Goal: Task Accomplishment & Management: Complete application form

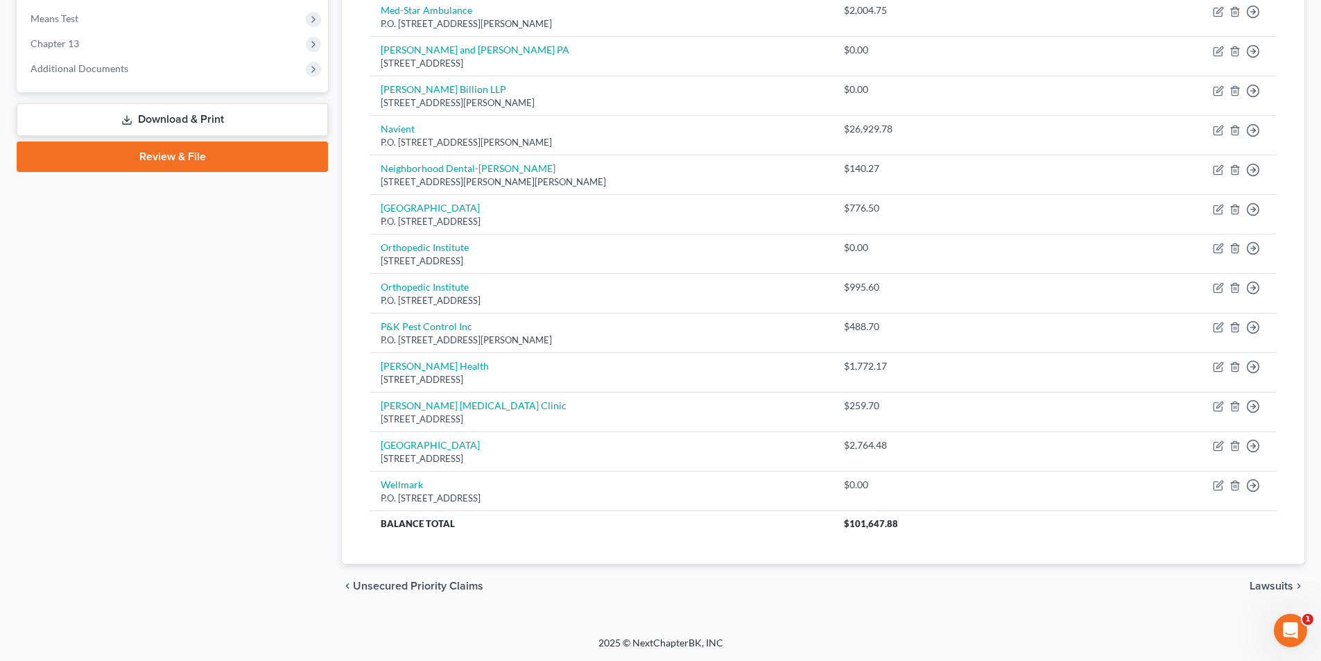
click at [237, 478] on div "Case Dashboard Payments Invoices Payments Payments Credit Report Client Profile" at bounding box center [172, 102] width 325 height 1012
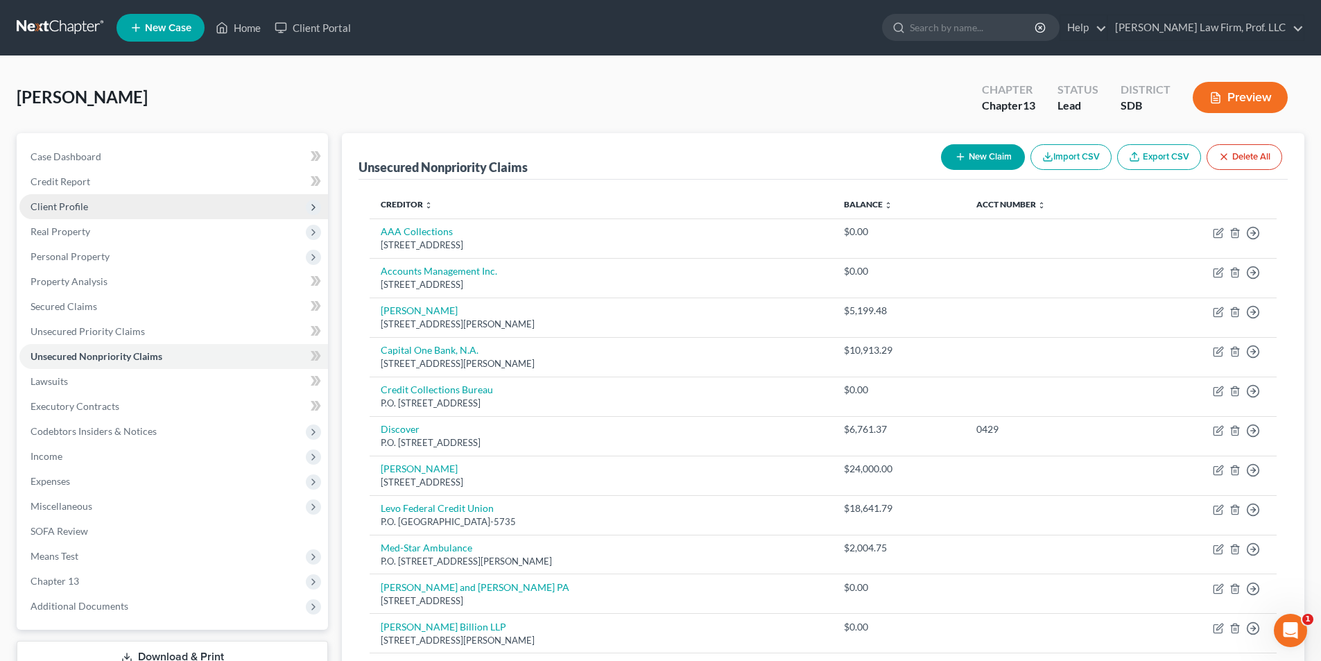
click at [64, 198] on span "Client Profile" at bounding box center [173, 206] width 309 height 25
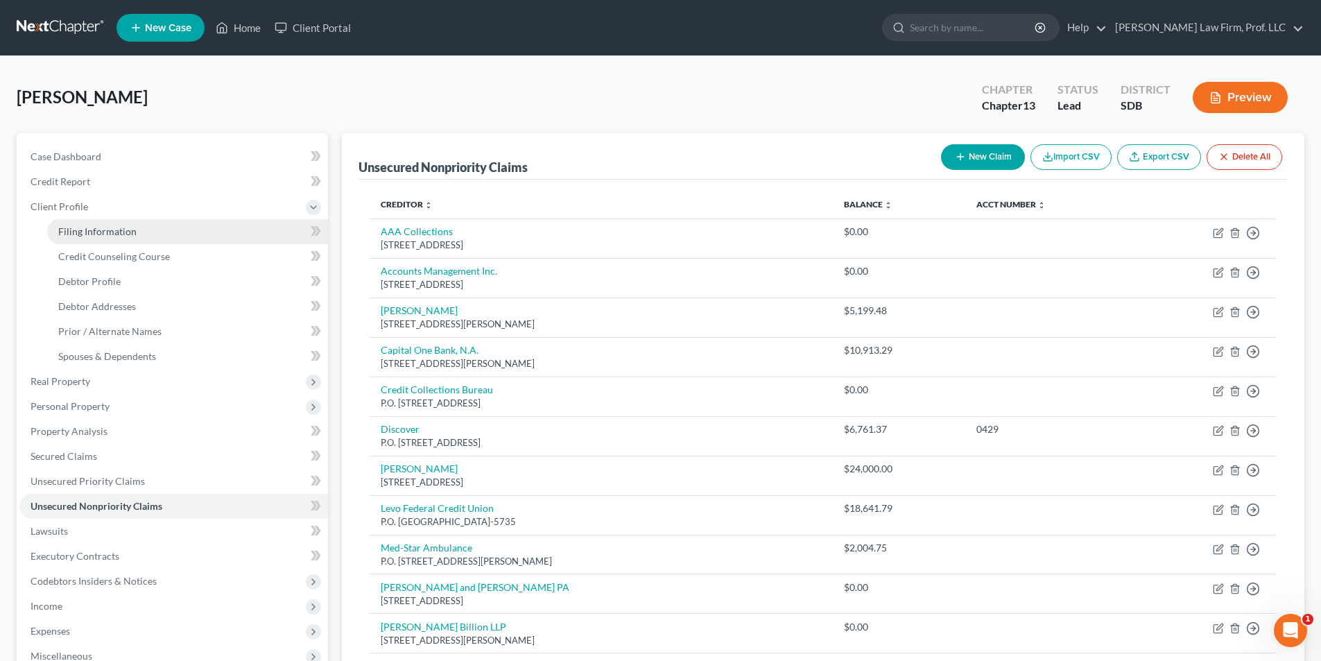
click at [76, 226] on span "Filing Information" at bounding box center [97, 231] width 78 height 12
select select "1"
select select "0"
select select "3"
select select "43"
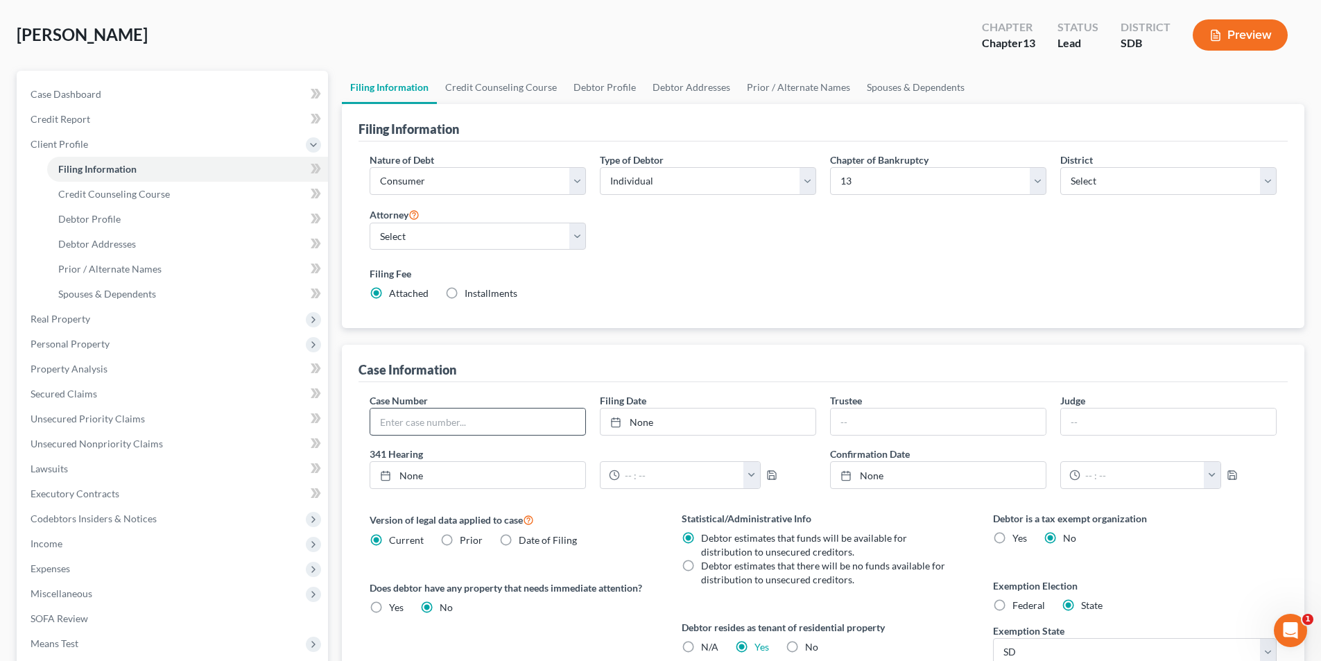
scroll to position [69, 0]
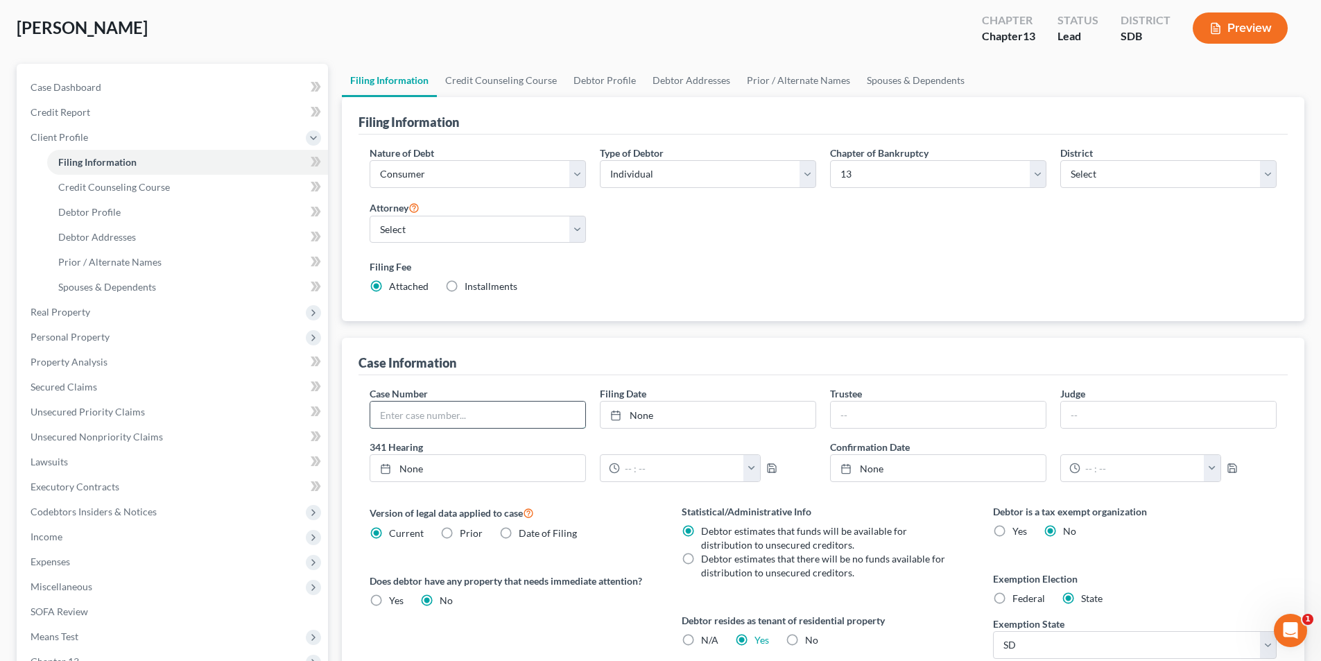
click at [410, 412] on input "text" at bounding box center [477, 415] width 215 height 26
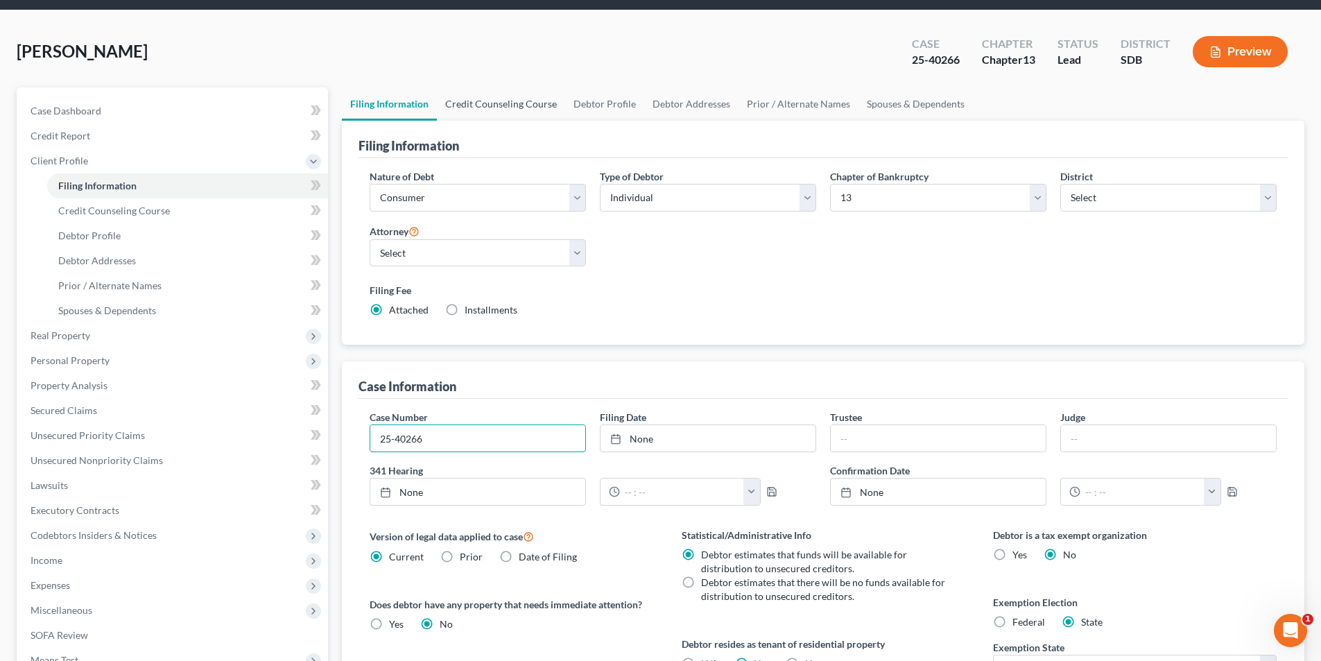
scroll to position [0, 0]
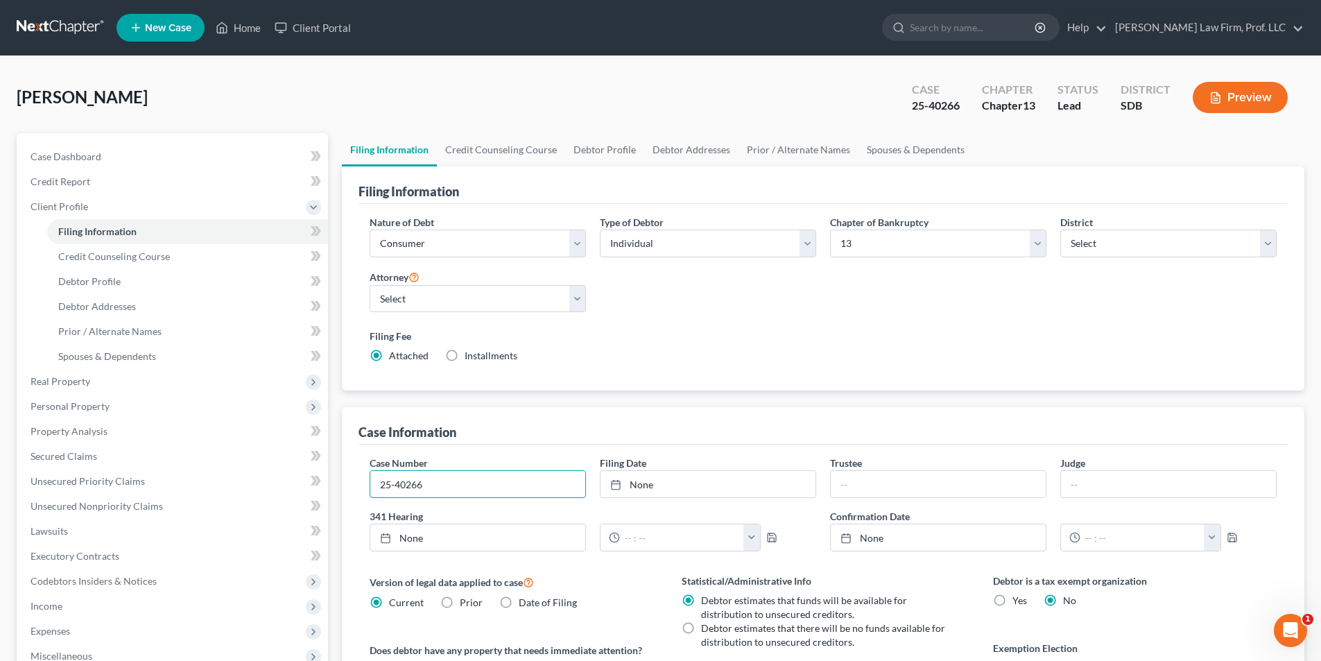
type input "25-40266"
